Goal: Find specific page/section: Find specific page/section

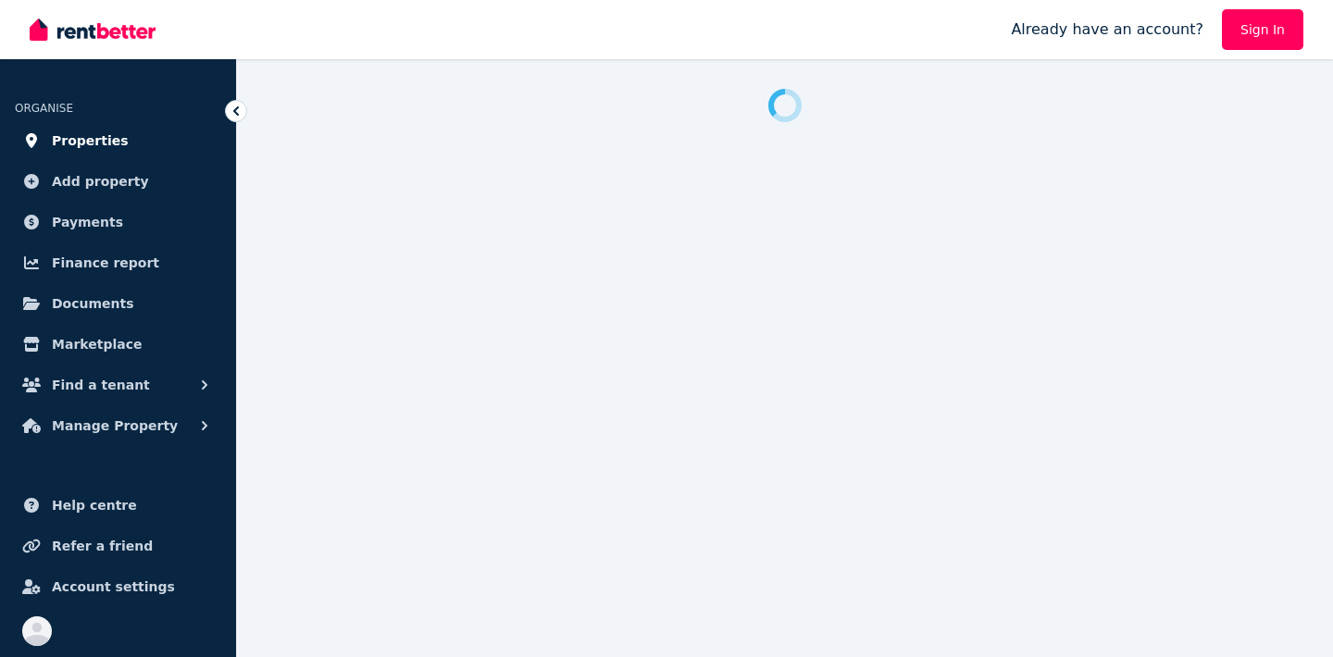
click at [68, 134] on span "Properties" at bounding box center [90, 141] width 77 height 22
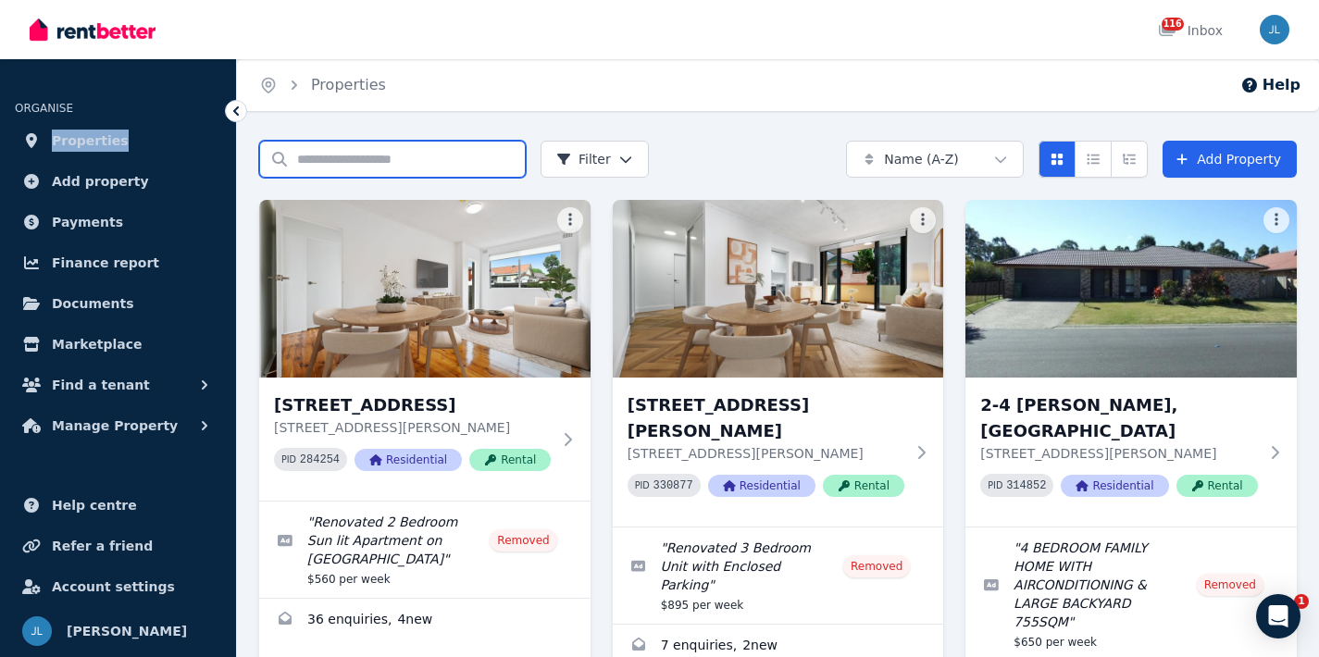
click at [384, 157] on input "Search properties" at bounding box center [392, 159] width 267 height 37
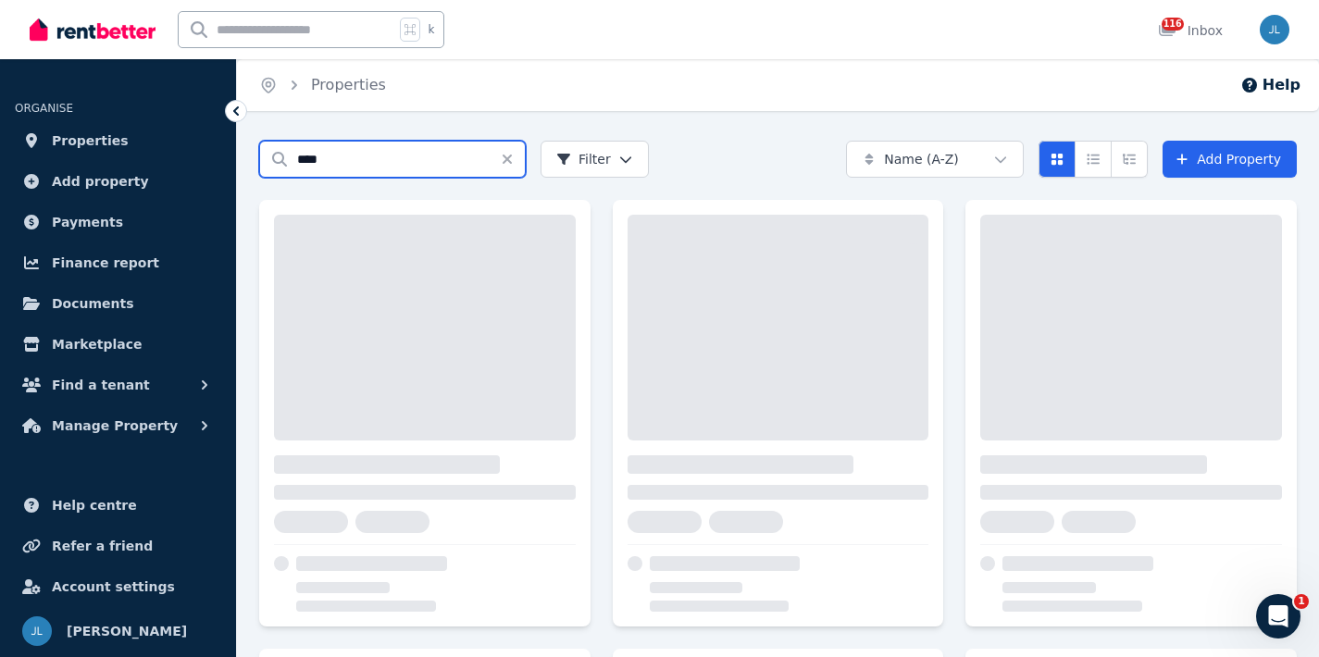
click at [383, 155] on input "****" at bounding box center [392, 159] width 267 height 37
type input "***"
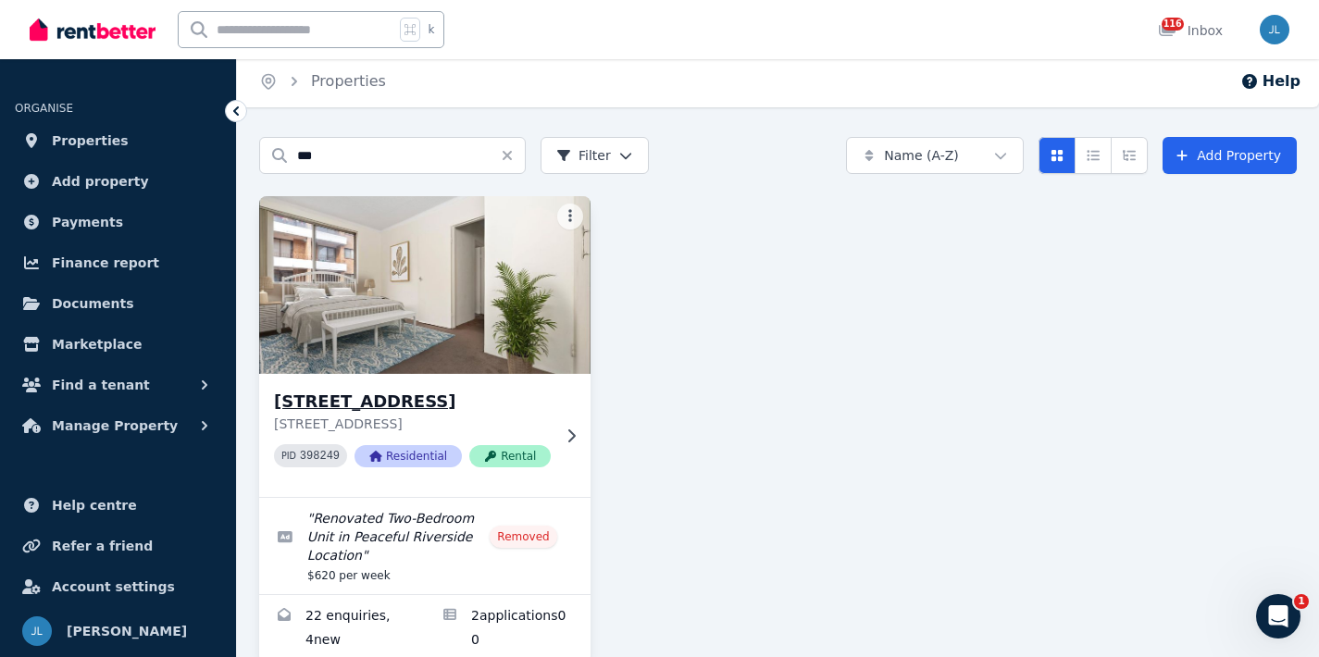
click at [430, 255] on img at bounding box center [425, 285] width 348 height 187
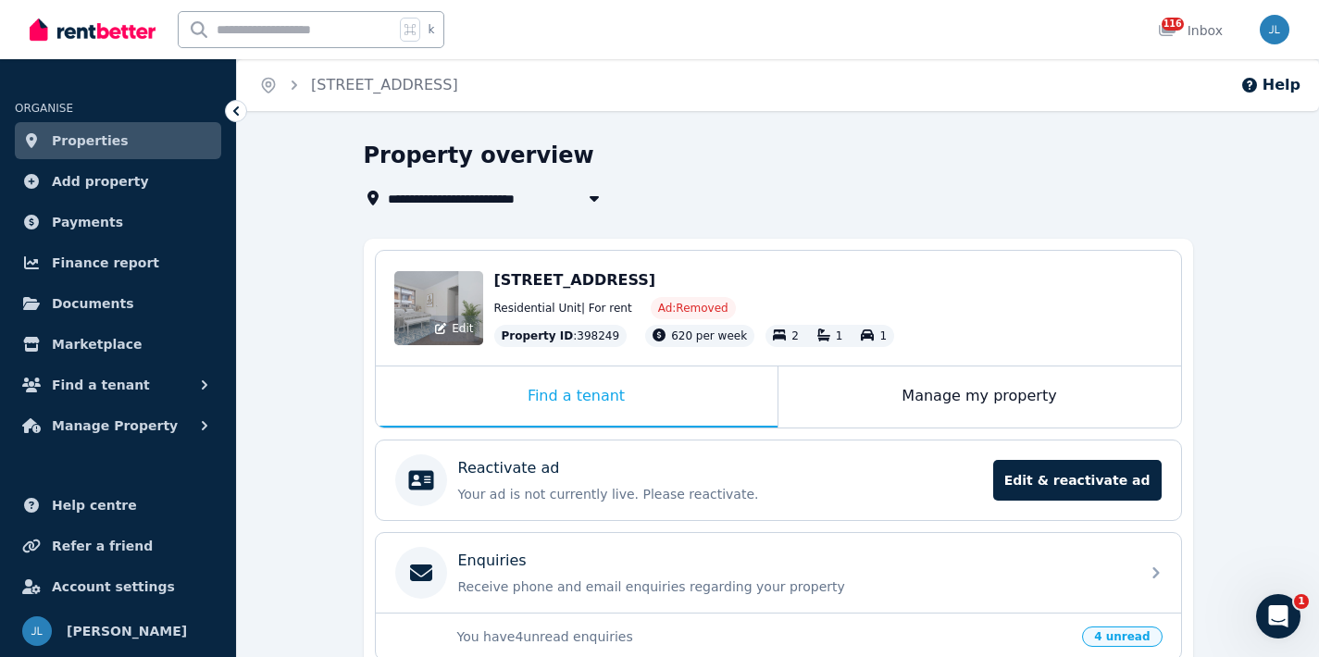
click at [467, 312] on div "Edit" at bounding box center [438, 308] width 89 height 74
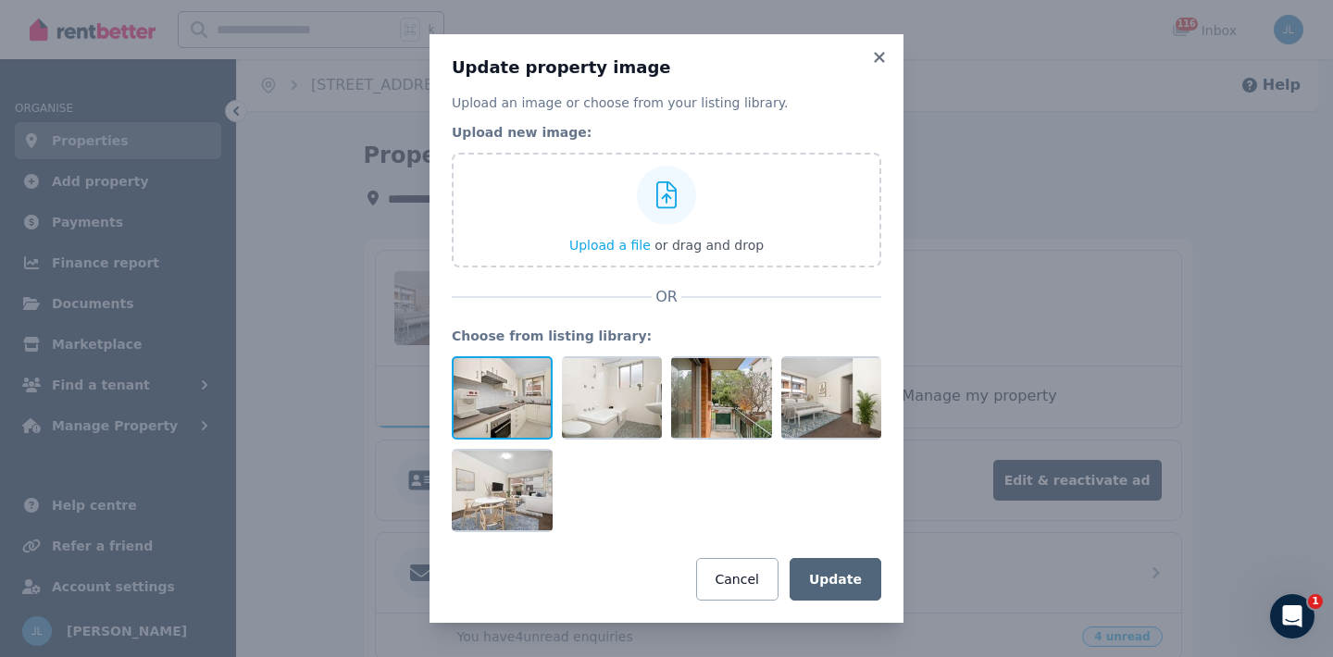
click at [493, 398] on div at bounding box center [502, 397] width 101 height 83
click at [883, 58] on icon at bounding box center [879, 57] width 19 height 17
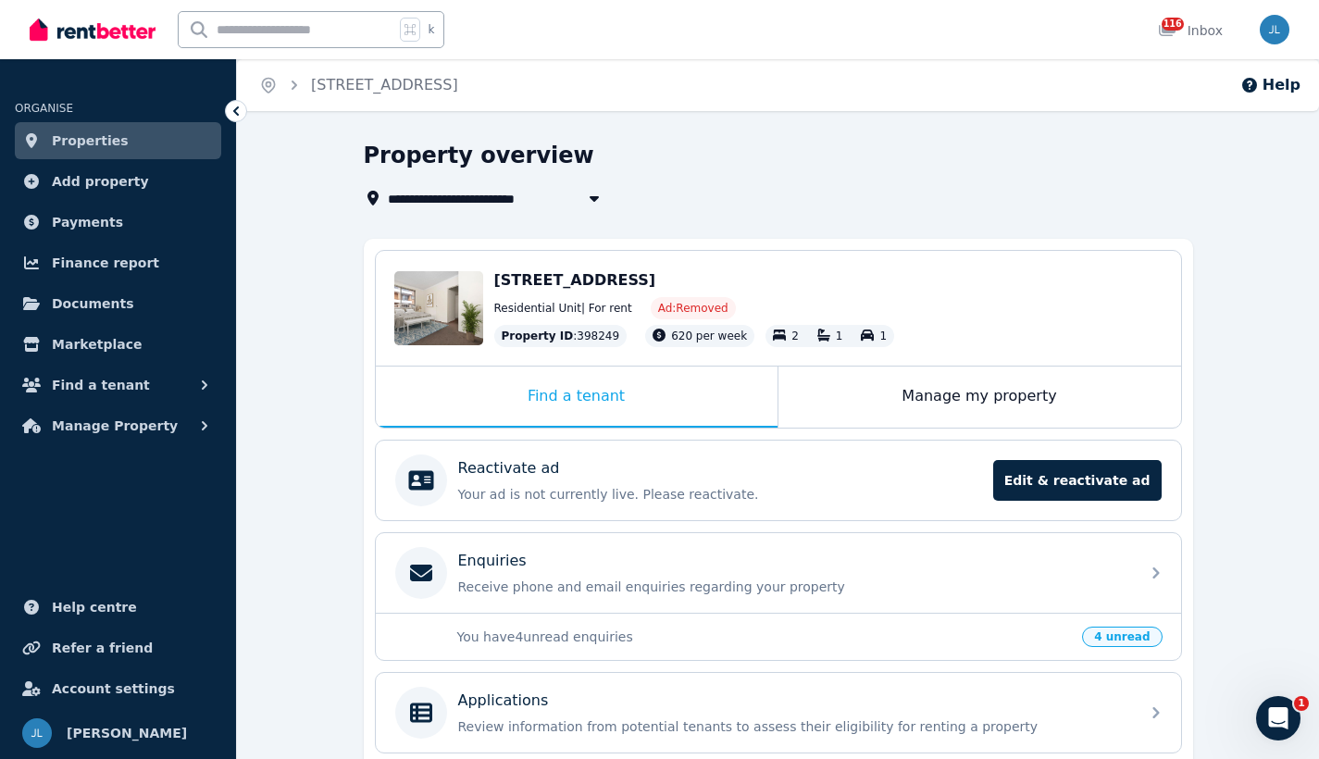
click at [70, 26] on img at bounding box center [93, 30] width 126 height 28
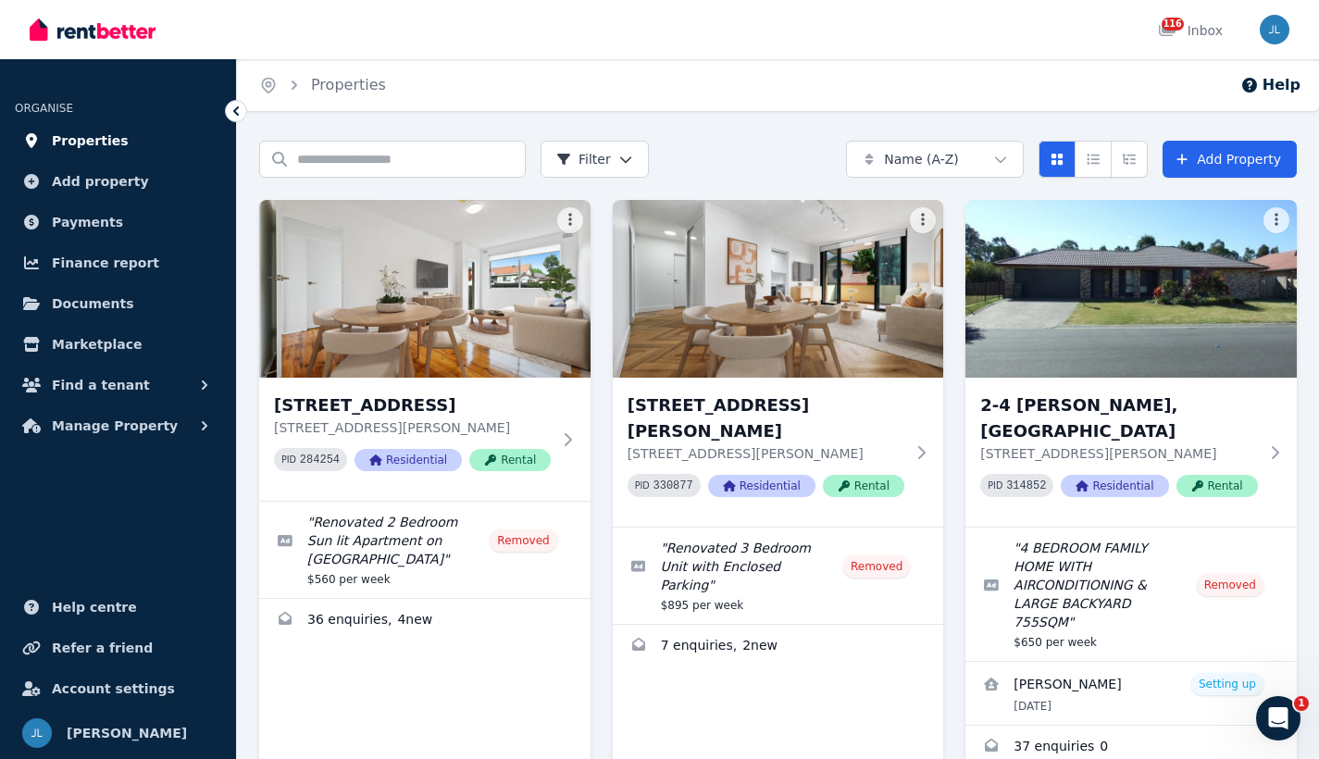
click at [98, 150] on span "Properties" at bounding box center [90, 141] width 77 height 22
click at [99, 144] on span "Properties" at bounding box center [90, 141] width 77 height 22
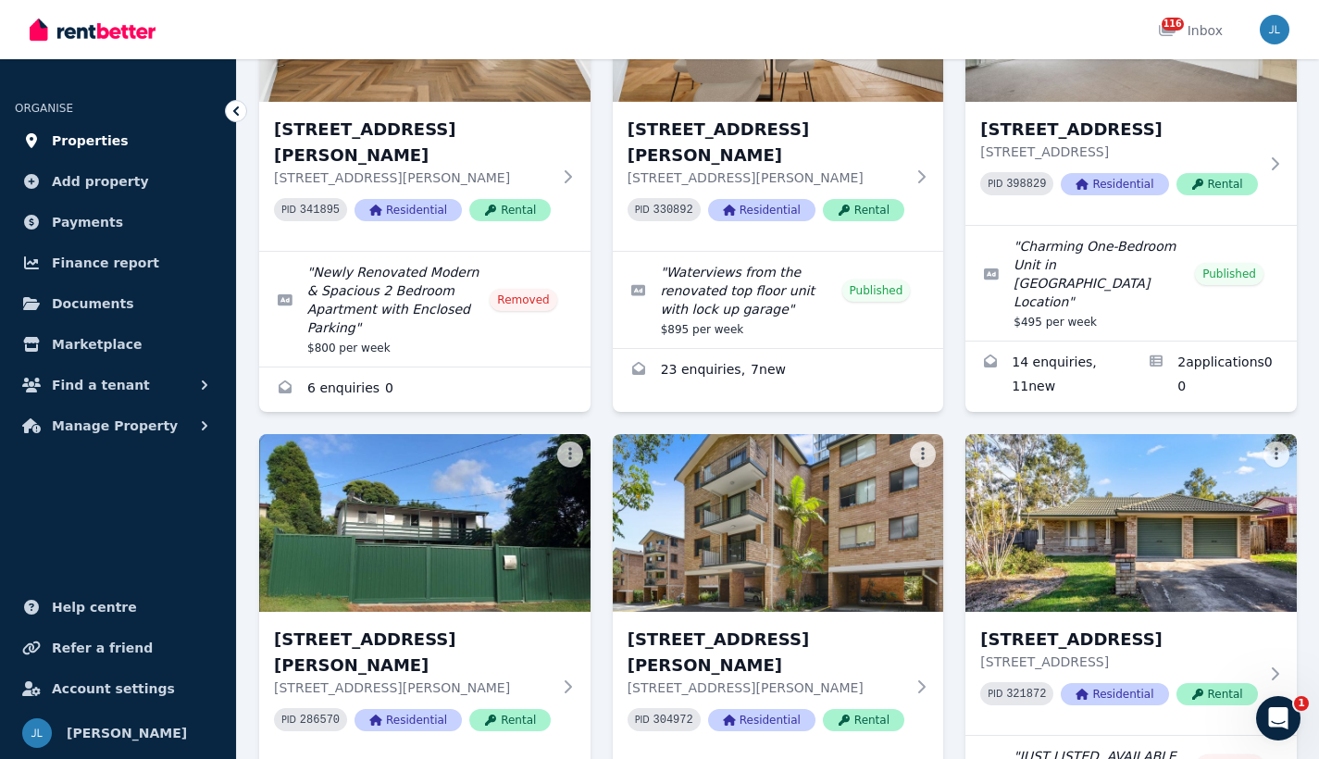
scroll to position [2551, 0]
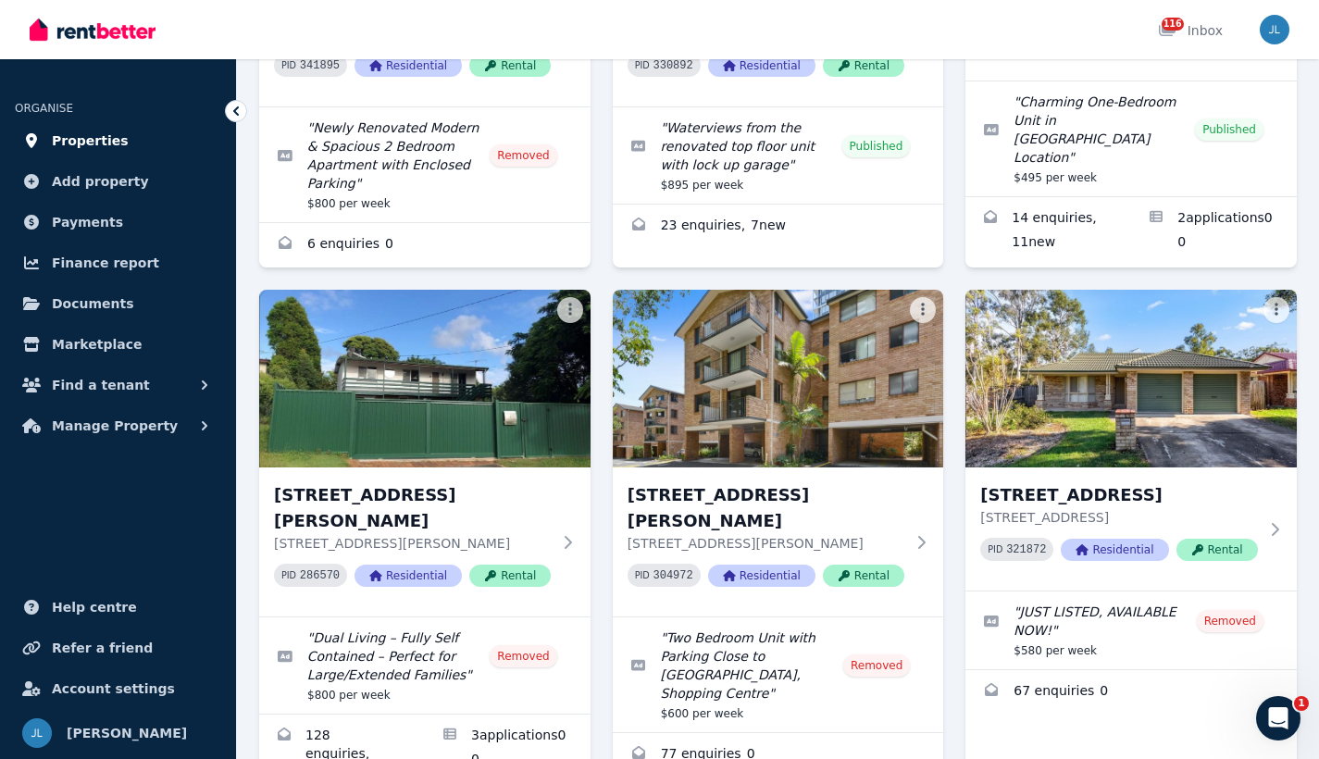
click at [87, 144] on span "Properties" at bounding box center [90, 141] width 77 height 22
